Goal: Check status: Check status

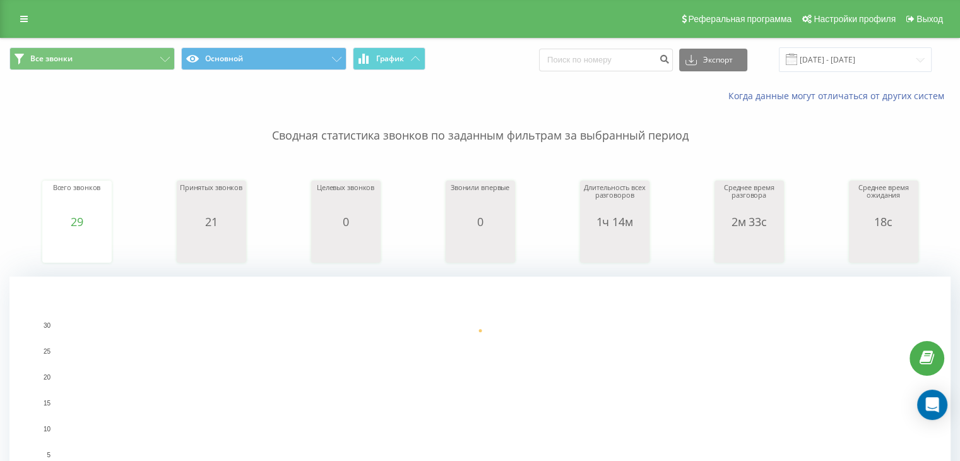
click at [119, 128] on p "Сводная статистика звонков по заданным фильтрам за выбранный период" at bounding box center [479, 123] width 941 height 42
